Goal: Task Accomplishment & Management: Manage account settings

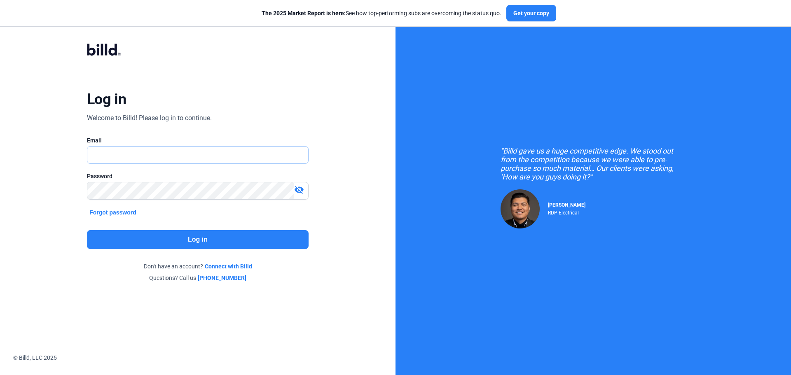
type input "[PERSON_NAME][EMAIL_ADDRESS][DOMAIN_NAME]"
click at [172, 236] on button "Log in" at bounding box center [198, 239] width 222 height 19
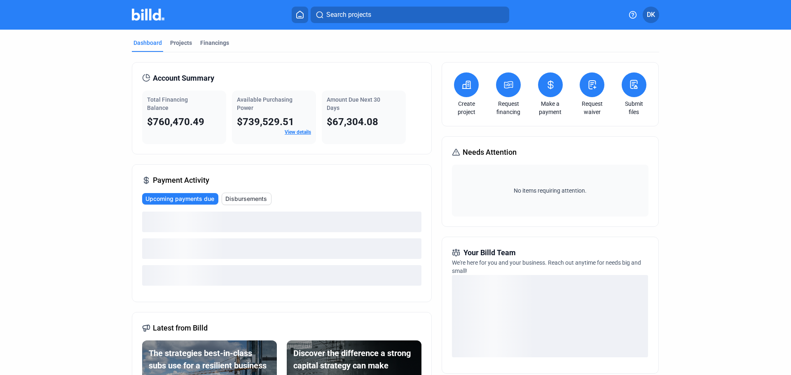
click at [457, 85] on button at bounding box center [466, 84] width 25 height 25
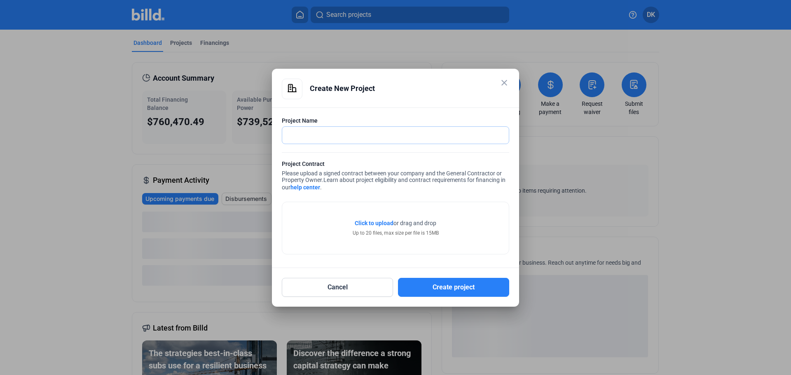
click at [383, 136] on input "text" at bounding box center [390, 135] width 217 height 17
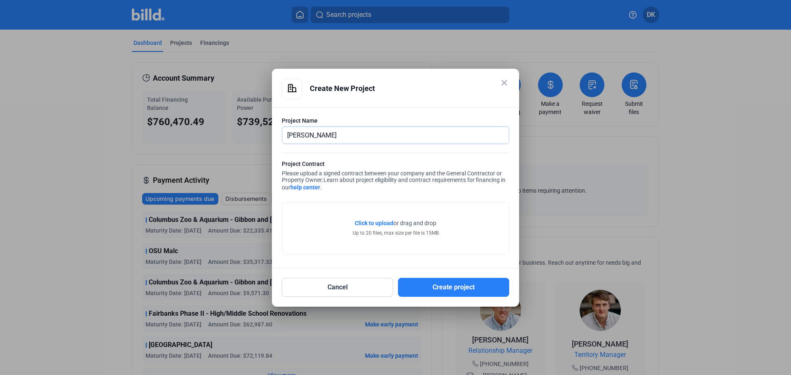
drag, startPoint x: 318, startPoint y: 134, endPoint x: 266, endPoint y: 136, distance: 52.3
click at [266, 136] on div "close Create New Project Project Name [PERSON_NAME] Project Contract Please upl…" at bounding box center [395, 187] width 791 height 375
paste input "Mercedes-Benz of Easton Autohaus Evolution Image Upgrades"
type input "Mercedes-Benz of Easton Autohaus Evolution Image Upgrades"
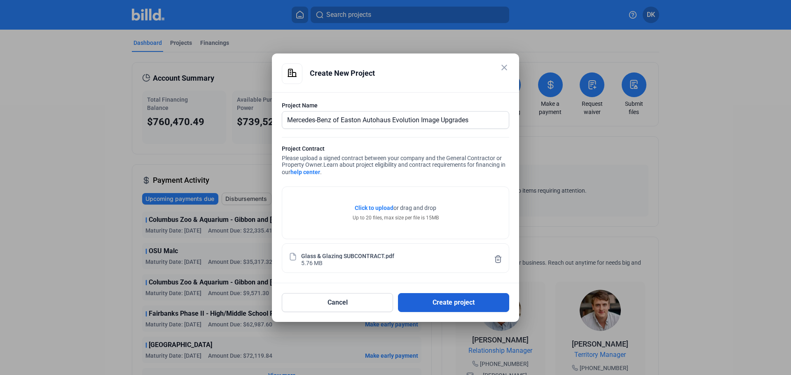
click at [458, 303] on button "Create project" at bounding box center [453, 302] width 111 height 19
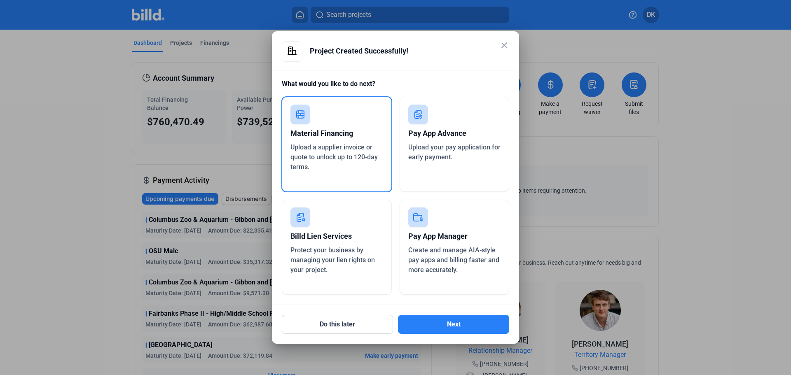
click at [504, 43] on mat-icon "close" at bounding box center [504, 45] width 10 height 10
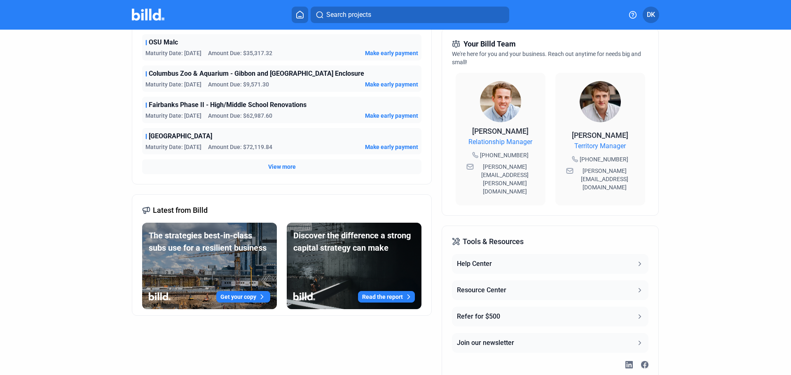
scroll to position [220, 0]
